Goal: Task Accomplishment & Management: Manage account settings

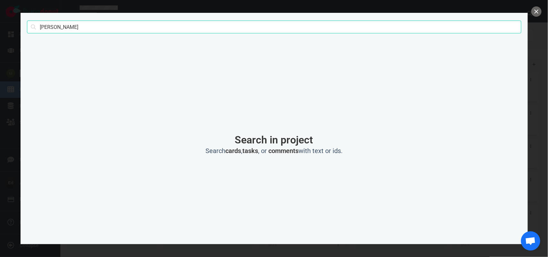
click at [64, 25] on input "[PERSON_NAME]" at bounding box center [274, 27] width 494 height 13
click at [49, 25] on input "[PERSON_NAME]" at bounding box center [274, 27] width 494 height 13
type input "[PERSON_NAME]"
click button "Search" at bounding box center [0, 0] width 0 height 0
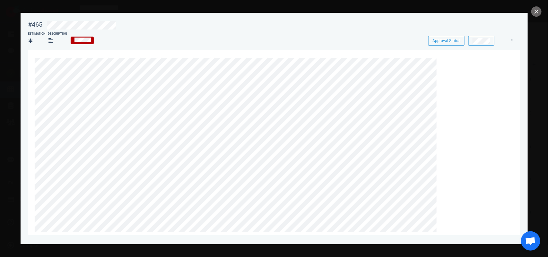
scroll to position [40, 0]
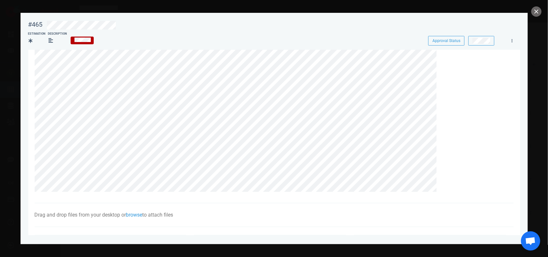
click at [530, 13] on div at bounding box center [274, 128] width 548 height 257
click at [533, 12] on button "close" at bounding box center [536, 11] width 10 height 10
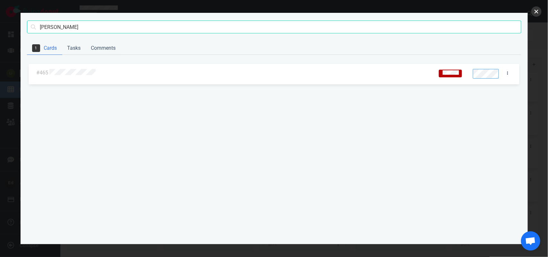
click at [536, 16] on button "close" at bounding box center [536, 11] width 10 height 10
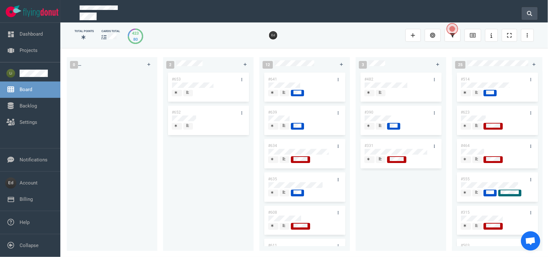
click at [528, 11] on icon at bounding box center [529, 13] width 5 height 5
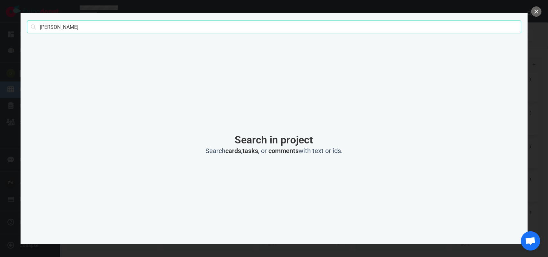
click at [48, 26] on input "[PERSON_NAME]" at bounding box center [274, 27] width 494 height 13
type input "[PERSON_NAME]"
click button "Search" at bounding box center [0, 0] width 0 height 0
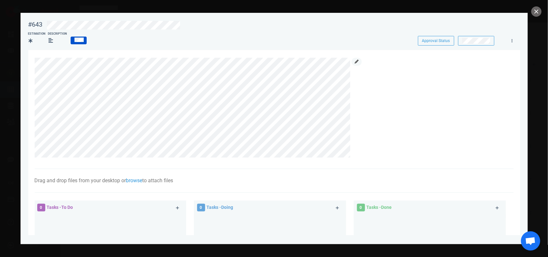
click at [356, 62] on icon at bounding box center [357, 62] width 4 height 4
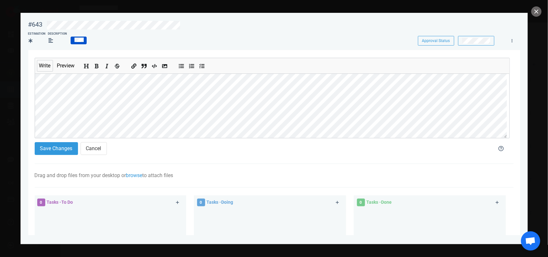
scroll to position [0, 0]
click at [46, 148] on button "Save Changes" at bounding box center [56, 148] width 43 height 13
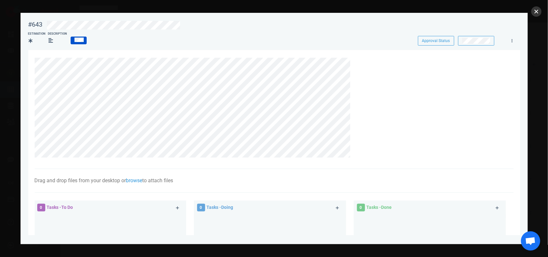
click at [538, 11] on button "close" at bounding box center [536, 11] width 10 height 10
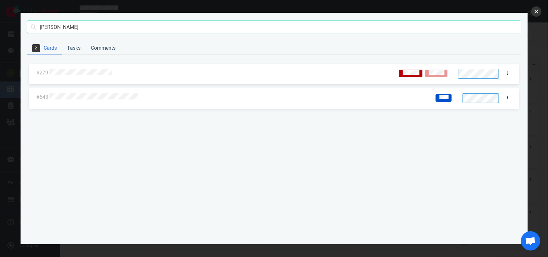
click at [537, 12] on button "close" at bounding box center [536, 11] width 10 height 10
